Goal: Task Accomplishment & Management: Complete application form

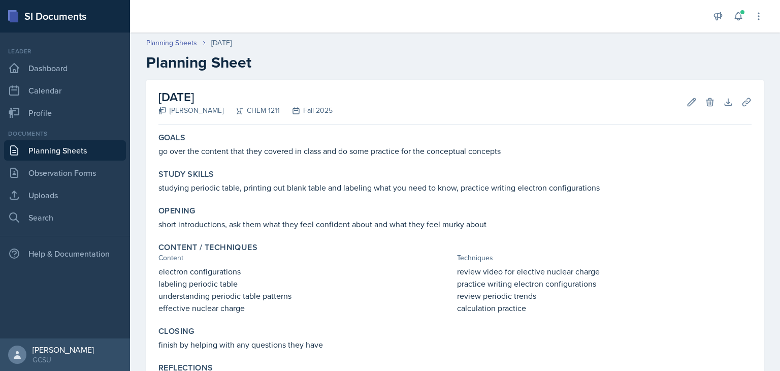
scroll to position [100, 0]
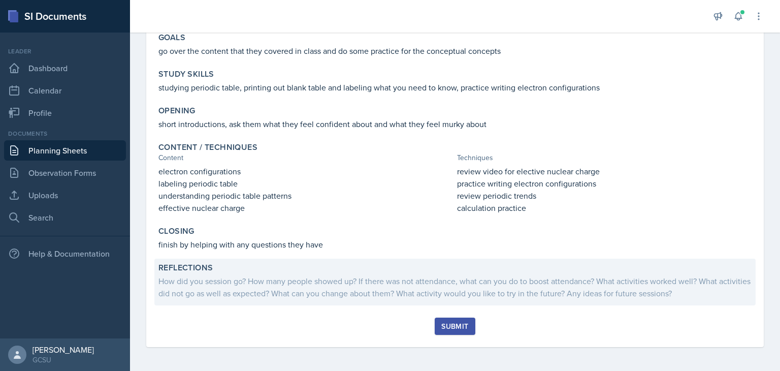
click at [428, 295] on div "How did you session go? How many people showed up? If there was not attendance,…" at bounding box center [454, 287] width 593 height 24
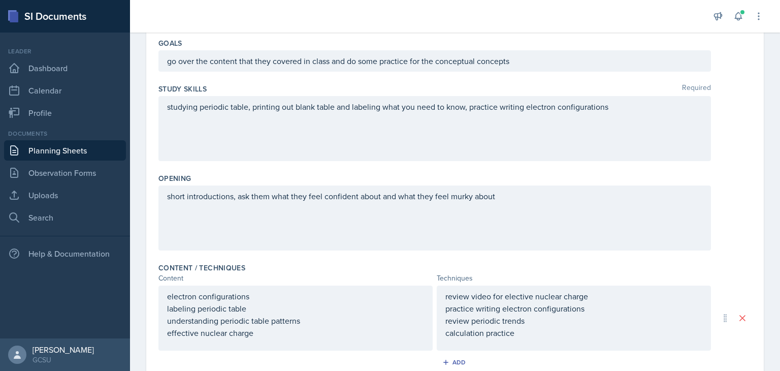
scroll to position [318, 0]
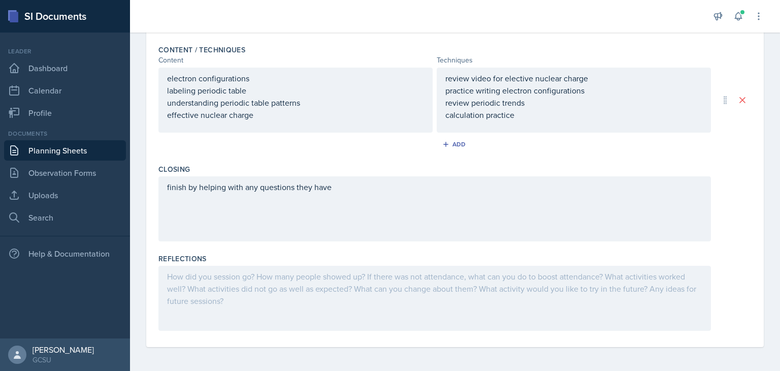
click at [278, 288] on div at bounding box center [434, 297] width 552 height 65
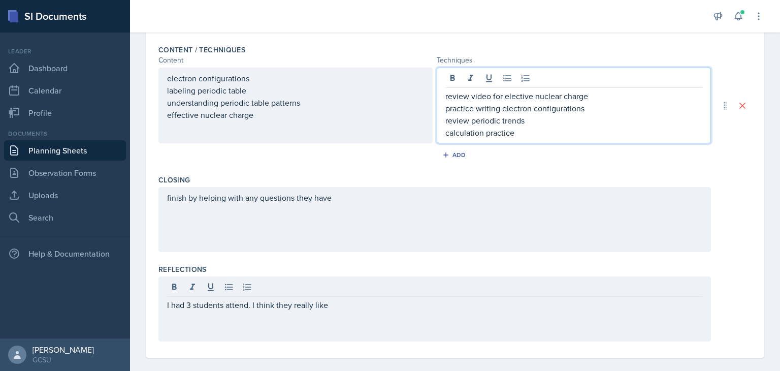
scroll to position [328, 0]
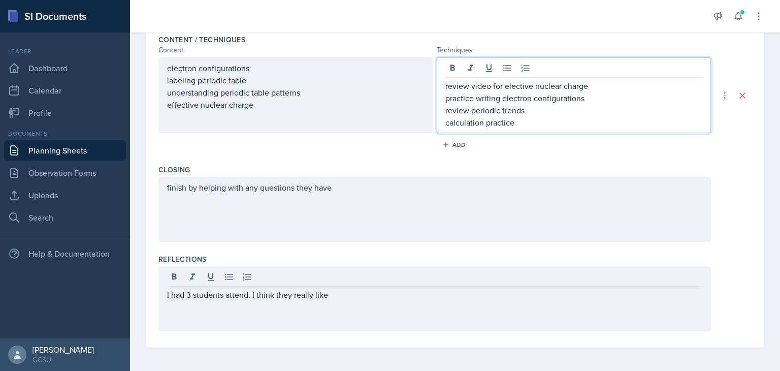
click at [528, 111] on div "review video for elective nuclear charge practice writing electron configuratio…" at bounding box center [573, 104] width 257 height 49
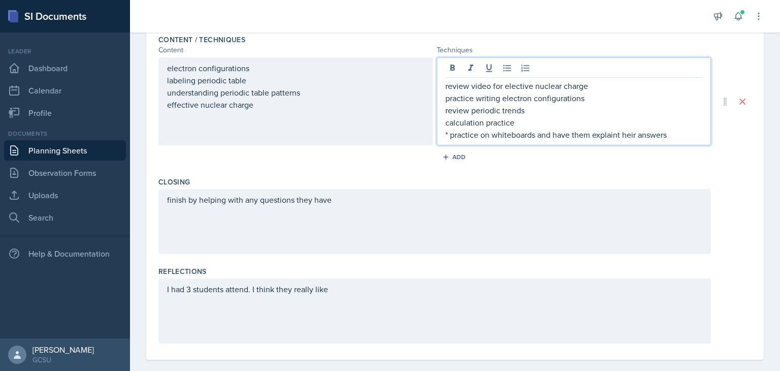
click at [619, 134] on p "* practice on whiteboards and have them explaint heir answers" at bounding box center [573, 134] width 257 height 12
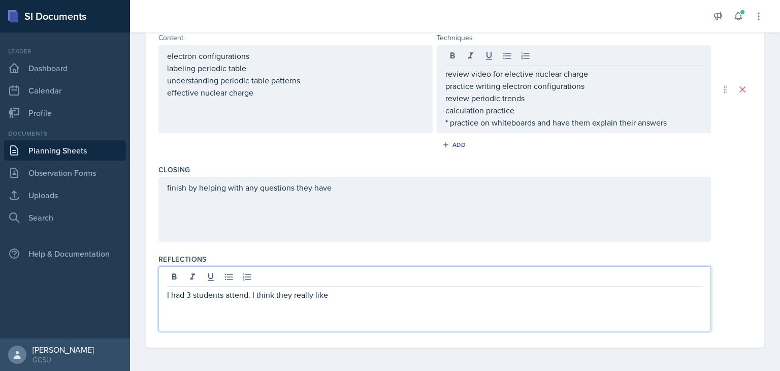
click at [440, 281] on div "I had 3 students attend. I think they really like" at bounding box center [434, 298] width 552 height 65
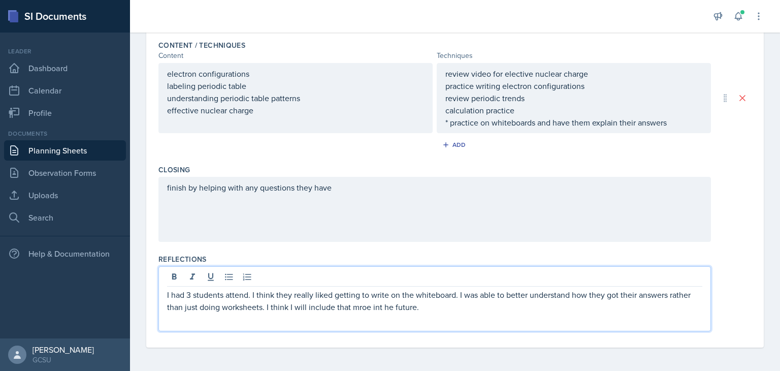
click at [357, 307] on p "I had 3 students attend. I think they really liked getting to write on the whit…" at bounding box center [434, 300] width 535 height 24
click at [366, 307] on p "I had 3 students attend. I think they really liked getting to write on the whit…" at bounding box center [434, 300] width 535 height 24
click at [383, 305] on p "I had 3 students attend. I think they really liked getting to write on the whit…" at bounding box center [434, 300] width 535 height 24
click at [391, 306] on p "I had 3 students attend. I think they really liked getting to write on the whit…" at bounding box center [434, 300] width 535 height 24
click at [401, 306] on p "I had 3 students attend. I think they really liked getting to write on the whit…" at bounding box center [434, 300] width 535 height 24
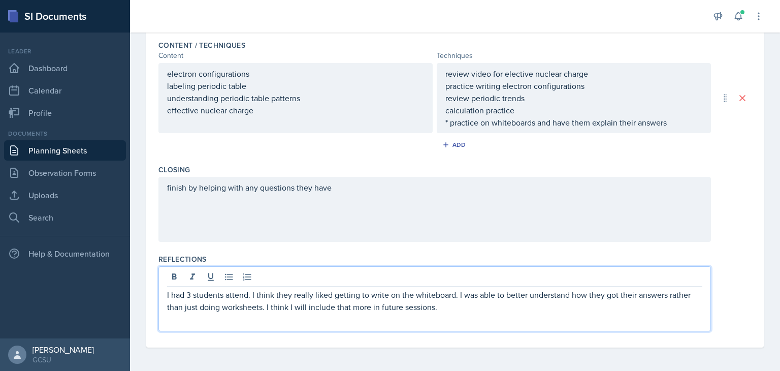
click at [479, 308] on p "I had 3 students attend. I think they really liked getting to write on the whit…" at bounding box center [434, 300] width 535 height 24
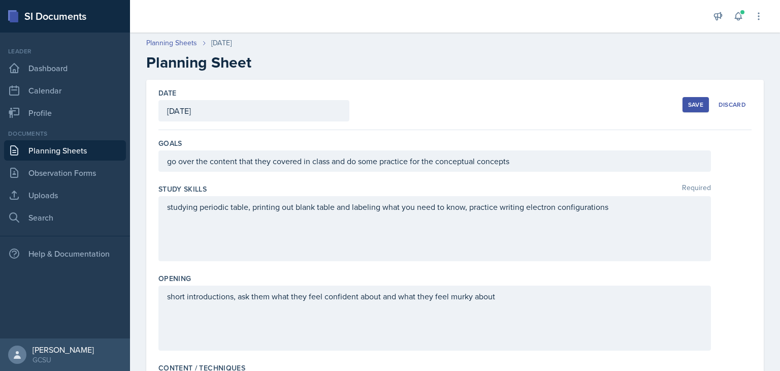
click at [682, 104] on button "Save" at bounding box center [695, 104] width 26 height 15
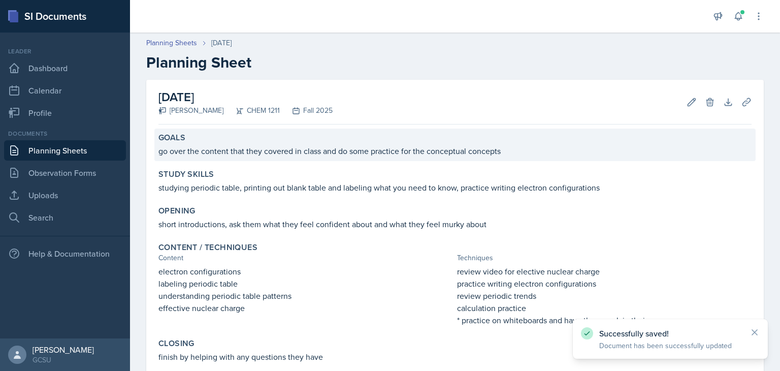
scroll to position [110, 0]
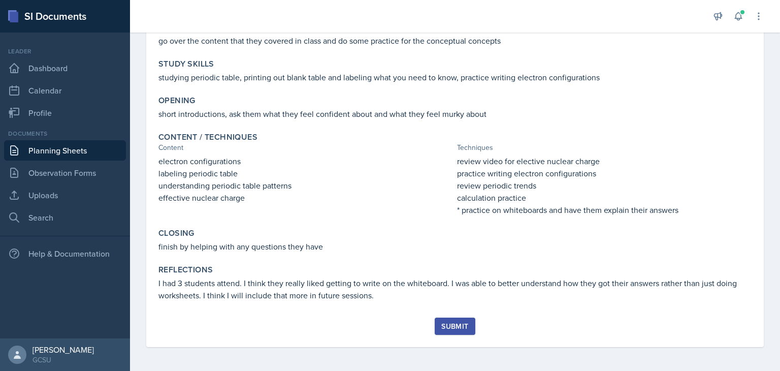
click at [452, 326] on div "Submit" at bounding box center [454, 326] width 27 height 8
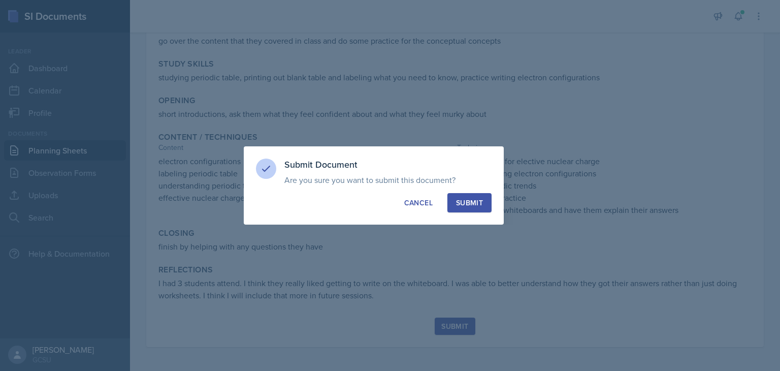
click at [481, 199] on div "Submit" at bounding box center [469, 202] width 27 height 10
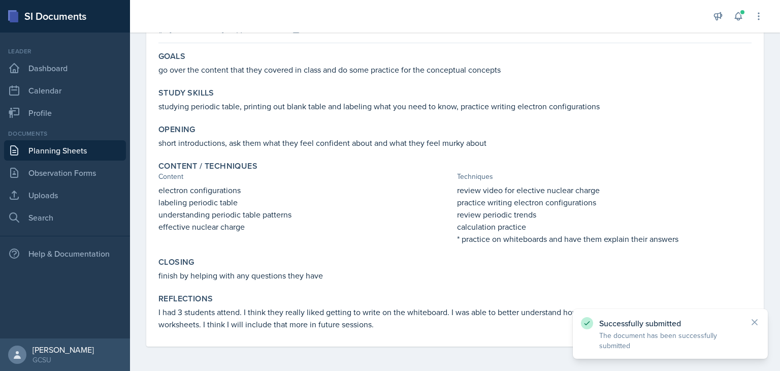
scroll to position [0, 0]
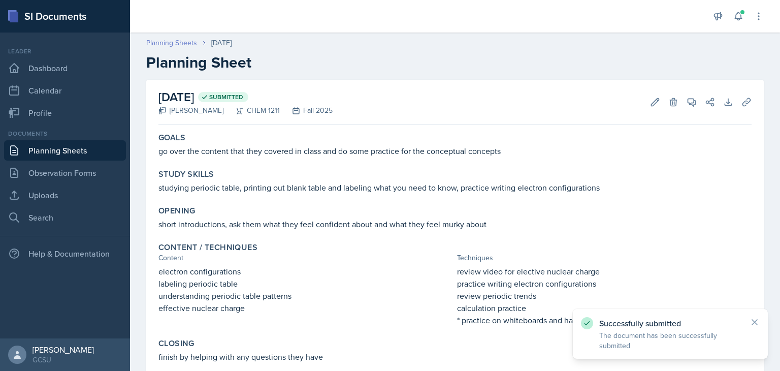
click at [161, 46] on link "Planning Sheets" at bounding box center [171, 43] width 51 height 11
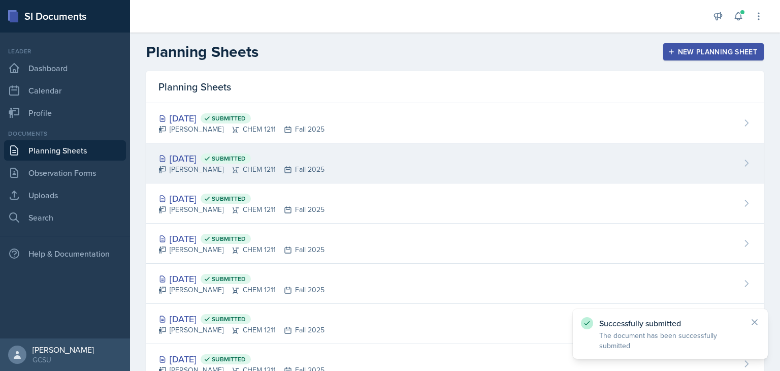
click at [296, 156] on div "[DATE] Submitted" at bounding box center [241, 158] width 166 height 14
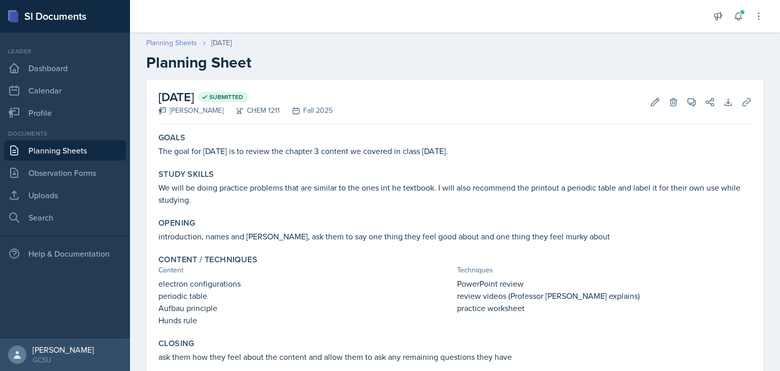
click at [180, 41] on link "Planning Sheets" at bounding box center [171, 43] width 51 height 11
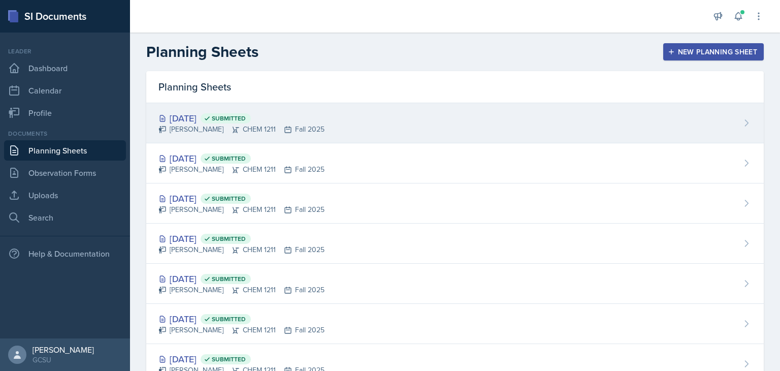
click at [219, 130] on div "[PERSON_NAME] CHEM 1211 Fall 2025" at bounding box center [241, 129] width 166 height 11
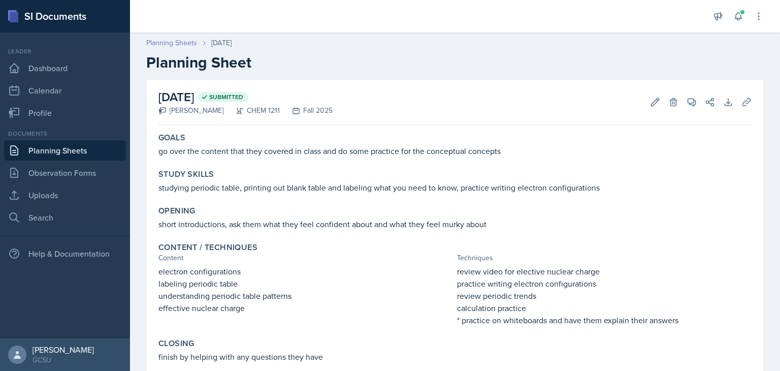
click at [184, 44] on link "Planning Sheets" at bounding box center [171, 43] width 51 height 11
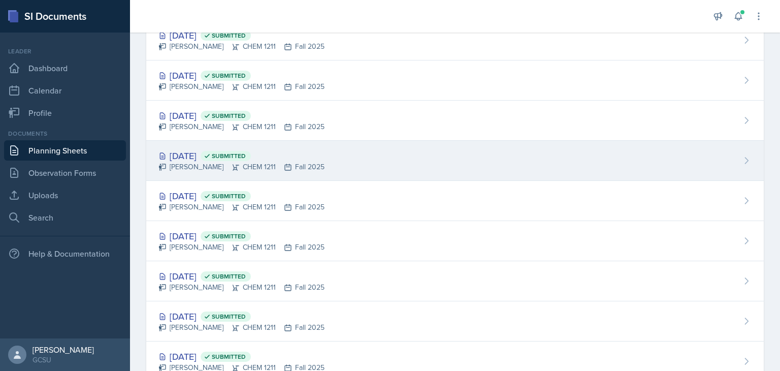
scroll to position [79, 0]
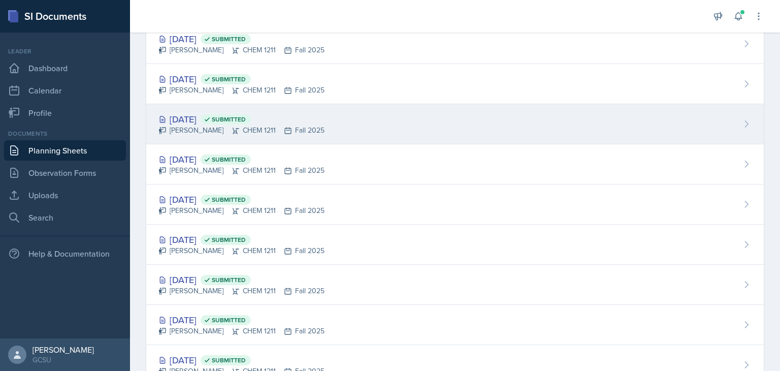
click at [372, 113] on div "[DATE] Submitted [PERSON_NAME] CHEM 1211 Fall 2025" at bounding box center [454, 124] width 617 height 40
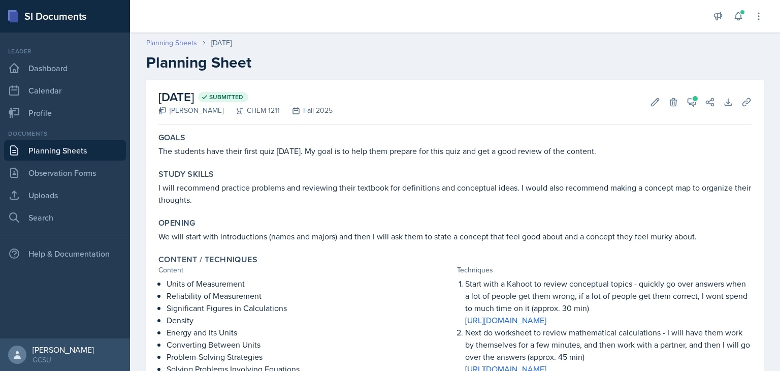
click at [179, 44] on link "Planning Sheets" at bounding box center [171, 43] width 51 height 11
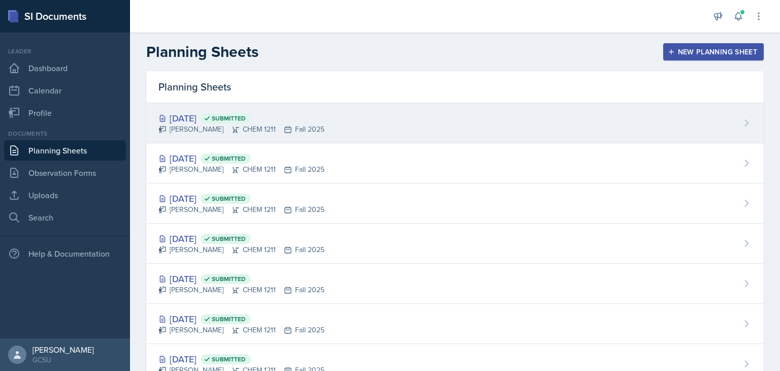
click at [332, 113] on div "[DATE] Submitted [PERSON_NAME] CHEM 1211 Fall 2025" at bounding box center [454, 123] width 617 height 40
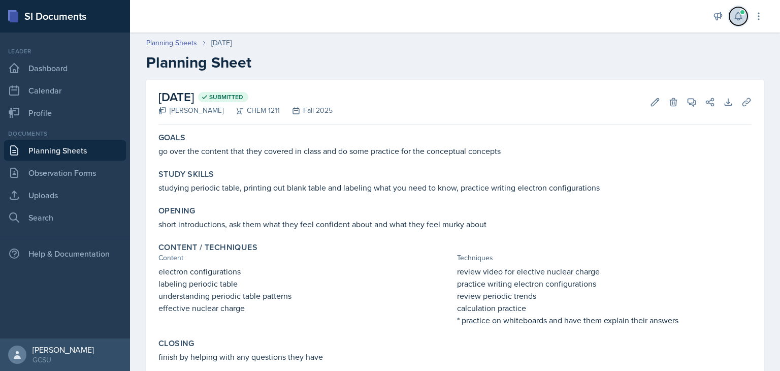
click at [736, 24] on button at bounding box center [738, 16] width 18 height 18
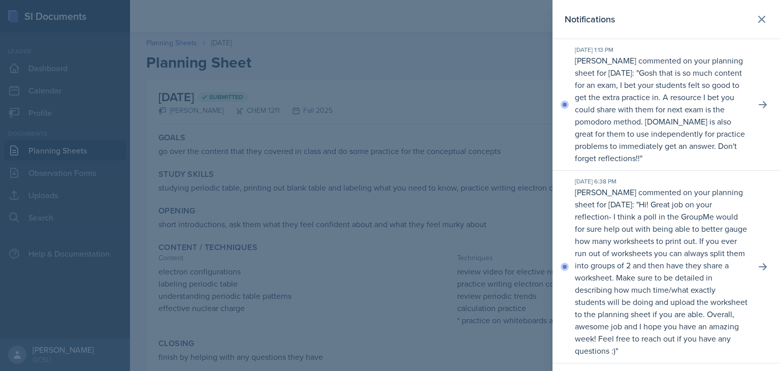
click at [430, 128] on div at bounding box center [390, 185] width 780 height 371
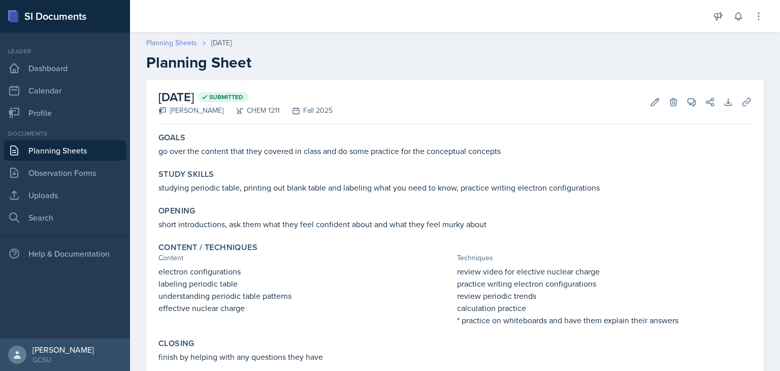
click at [172, 41] on link "Planning Sheets" at bounding box center [171, 43] width 51 height 11
